Goal: Transaction & Acquisition: Purchase product/service

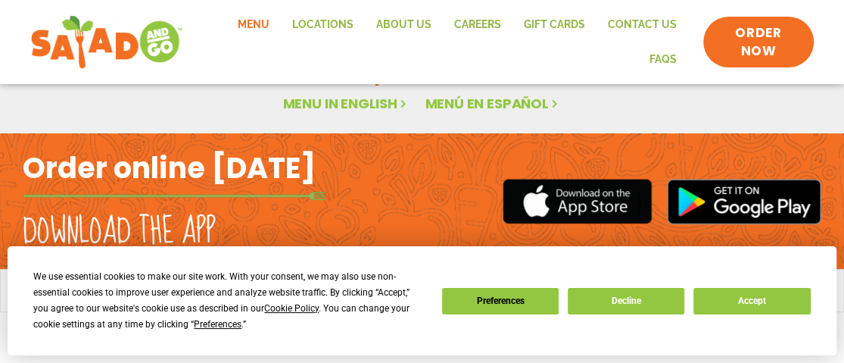
scroll to position [164, 0]
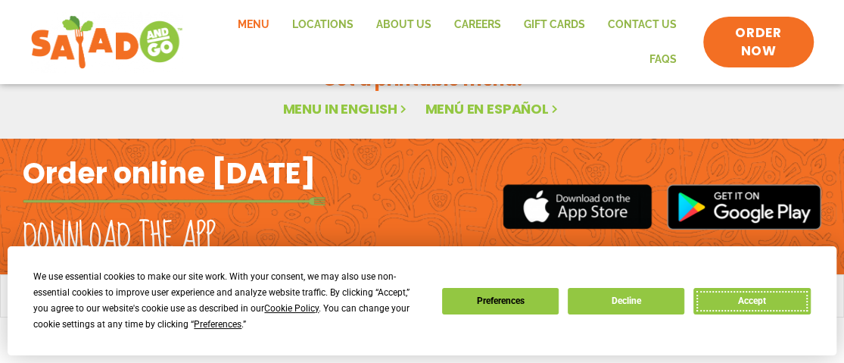
click at [782, 288] on button "Accept" at bounding box center [752, 301] width 117 height 27
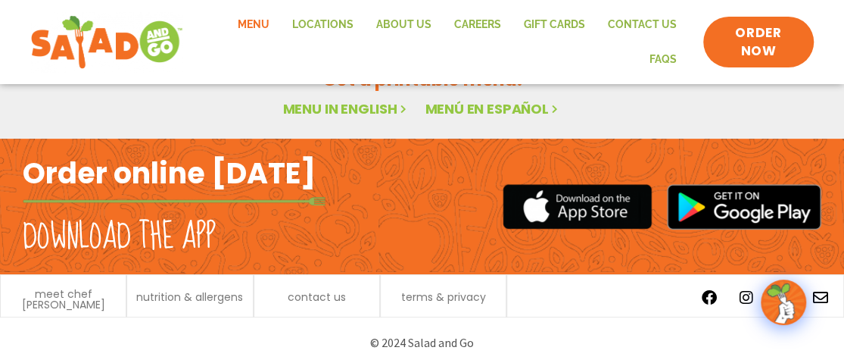
scroll to position [51, 0]
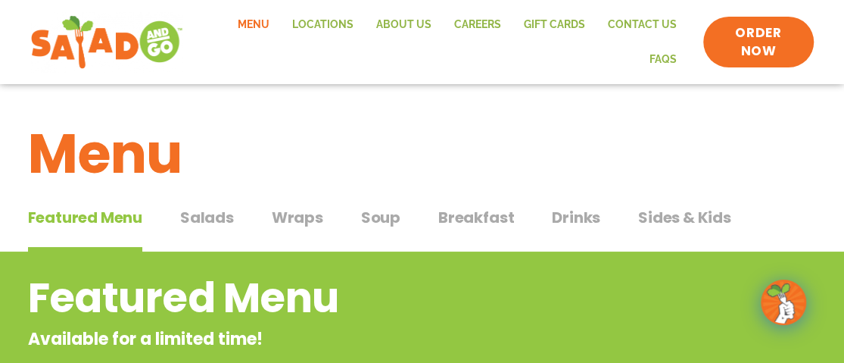
scroll to position [76, 0]
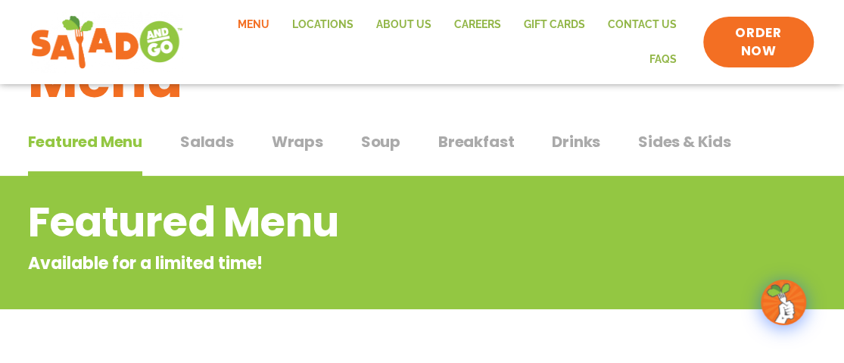
click at [310, 139] on span "Wraps" at bounding box center [297, 141] width 51 height 23
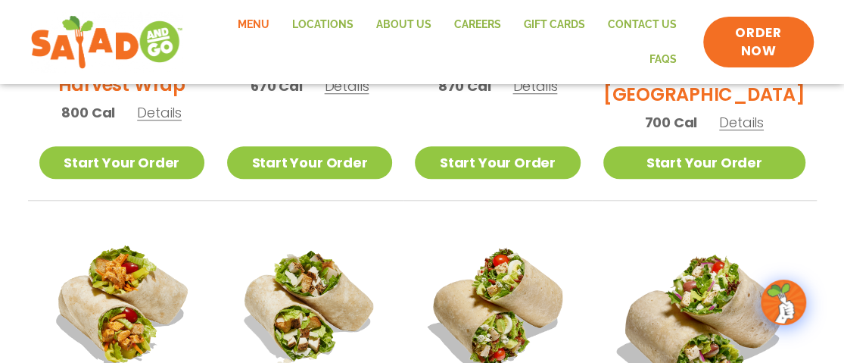
scroll to position [454, 0]
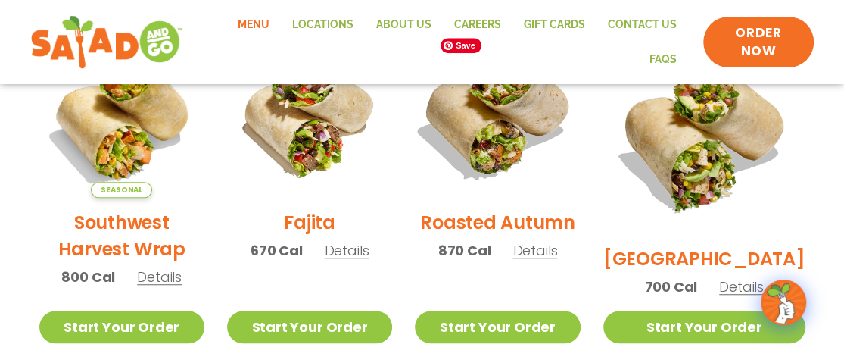
click at [513, 136] on img at bounding box center [498, 114] width 194 height 194
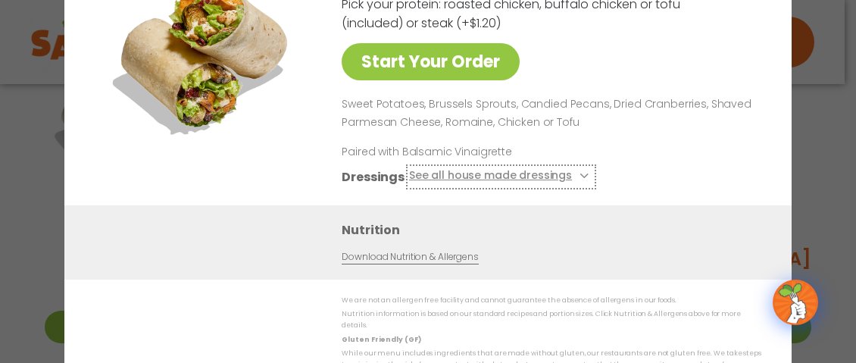
click at [536, 167] on button "See all house made dressings" at bounding box center [501, 176] width 184 height 19
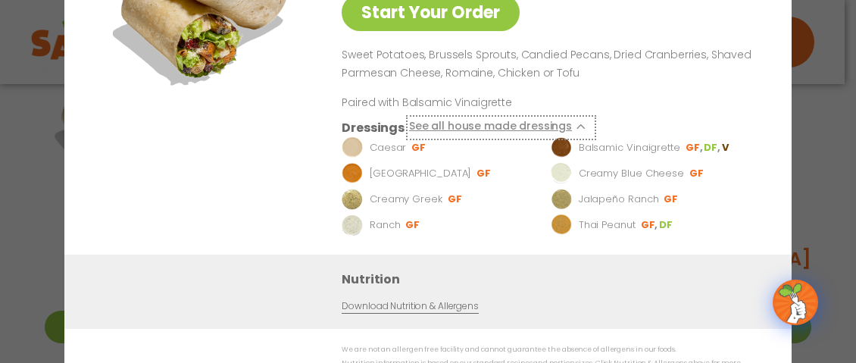
click at [582, 123] on icon at bounding box center [582, 126] width 6 height 6
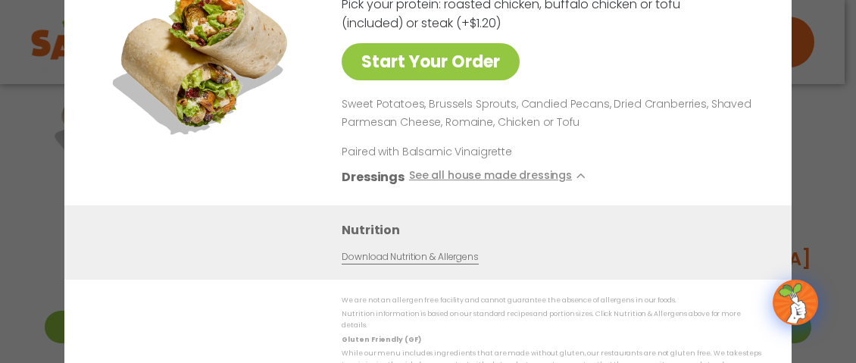
click at [804, 114] on div "Start Your Order Roasted Autumn Wrap 870 Cal Pick your protein: roasted chicken…" at bounding box center [428, 181] width 856 height 363
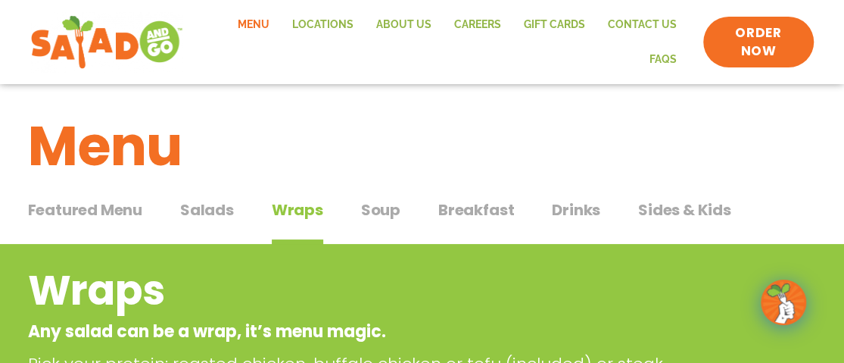
scroll to position [0, 0]
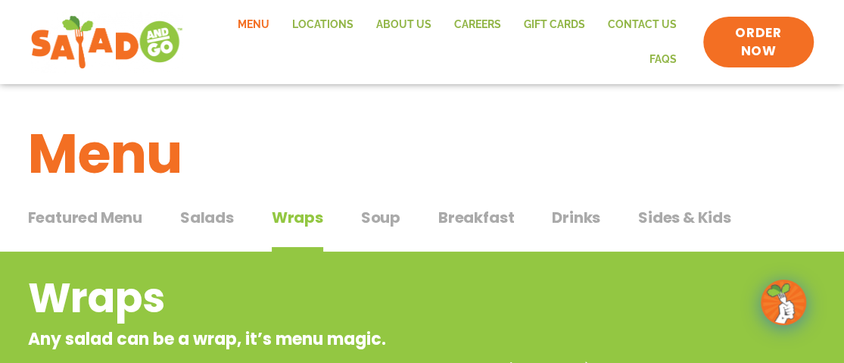
click at [80, 220] on span "Featured Menu" at bounding box center [85, 217] width 114 height 23
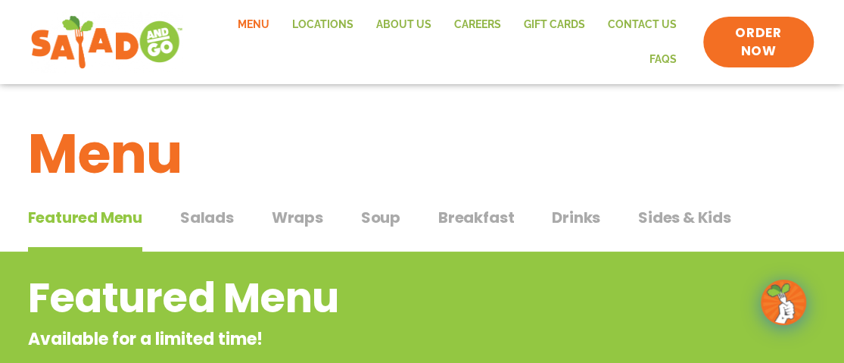
click at [553, 217] on span "Drinks" at bounding box center [576, 217] width 48 height 23
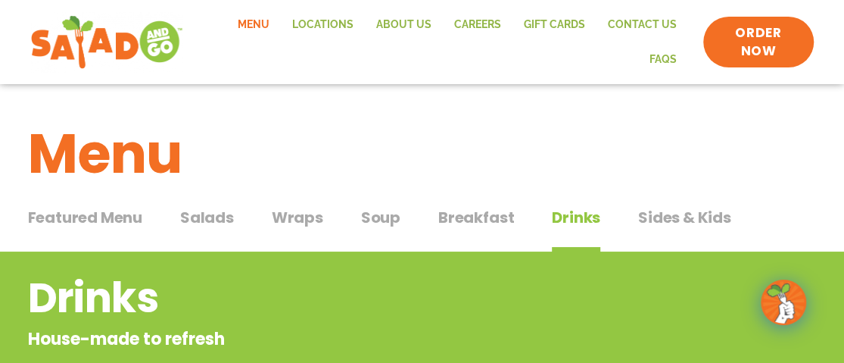
click at [215, 211] on span "Salads" at bounding box center [207, 217] width 54 height 23
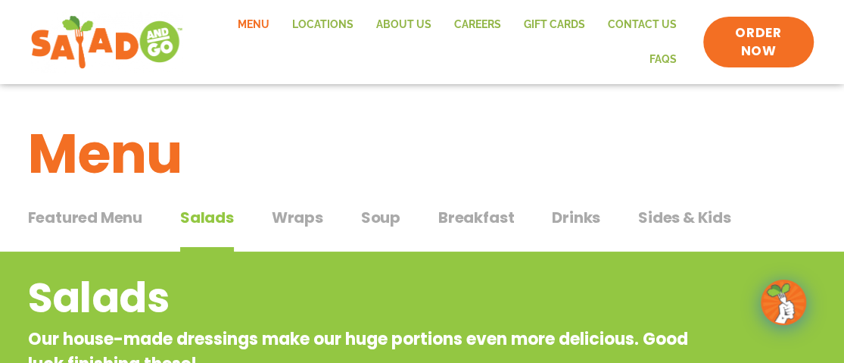
click at [323, 224] on div "Featured Menu Featured Menu Salads Salads Wraps Wraps Soup Soup Breakfast Break…" at bounding box center [422, 226] width 789 height 51
click at [307, 217] on span "Wraps" at bounding box center [297, 217] width 51 height 23
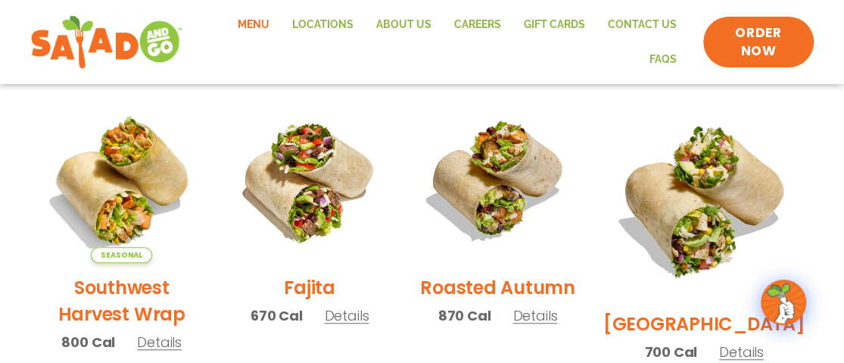
scroll to position [454, 0]
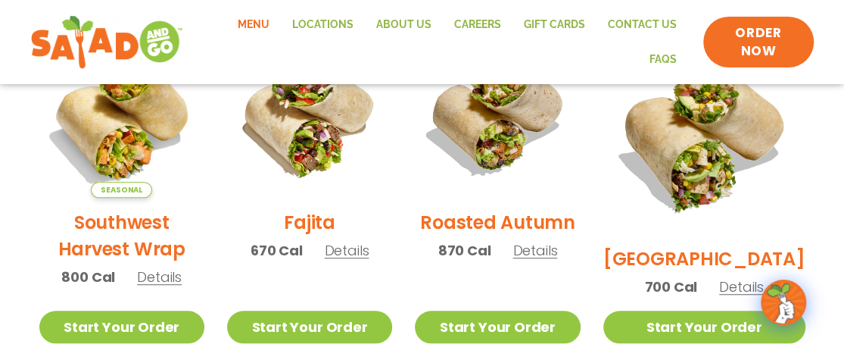
click at [492, 225] on h2 "Roasted Autumn" at bounding box center [497, 222] width 155 height 27
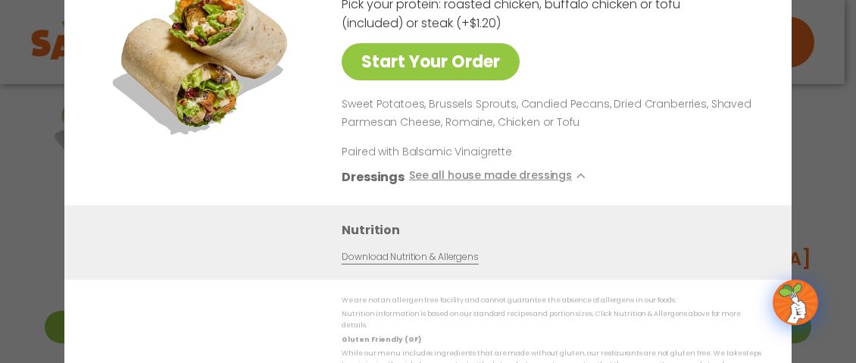
click at [822, 114] on div "Start Your Order Roasted Autumn Wrap 870 Cal Pick your protein: roasted chicken…" at bounding box center [428, 181] width 856 height 363
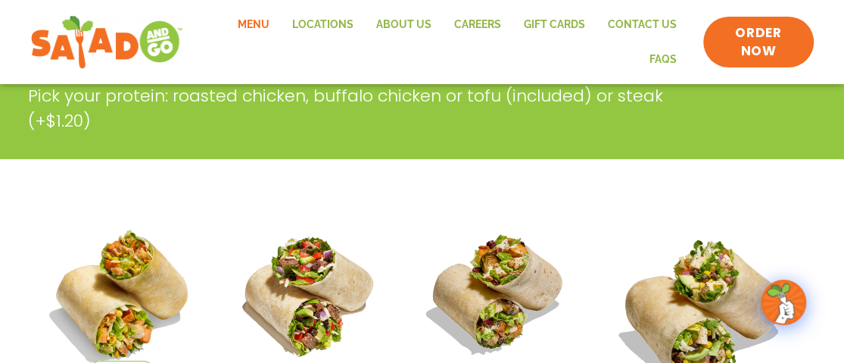
scroll to position [227, 0]
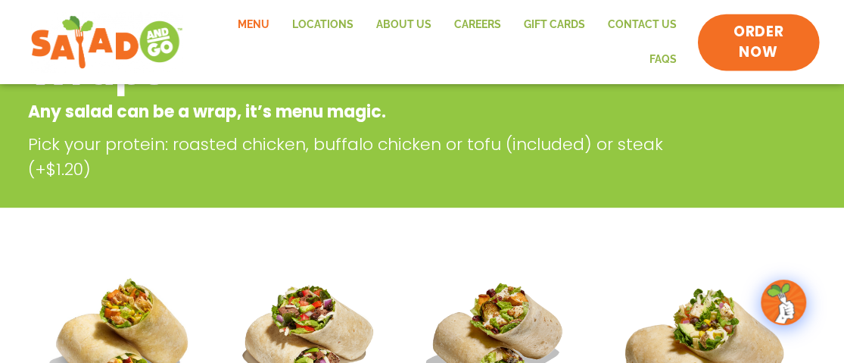
click at [754, 33] on span "ORDER NOW" at bounding box center [758, 41] width 89 height 39
